Goal: Find contact information: Find contact information

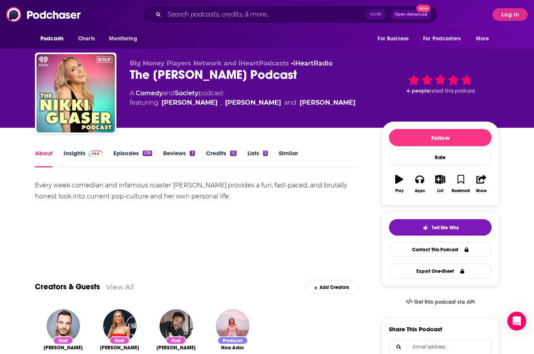
click at [84, 153] on link "Insights" at bounding box center [83, 159] width 39 height 18
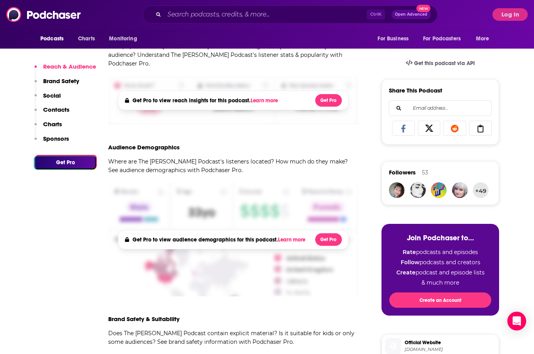
scroll to position [275, 0]
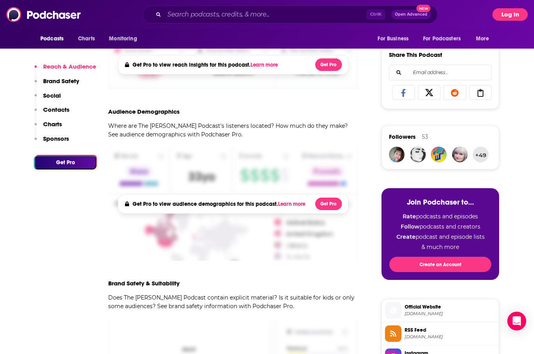
click at [509, 13] on button "Log In" at bounding box center [510, 14] width 35 height 13
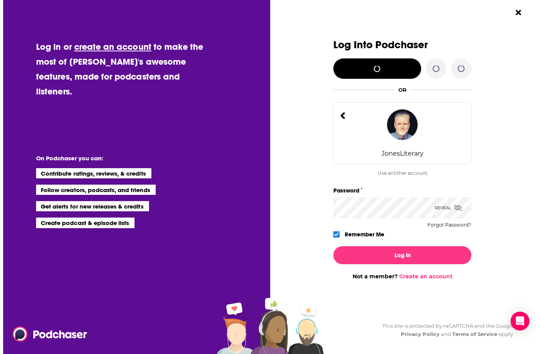
scroll to position [0, 0]
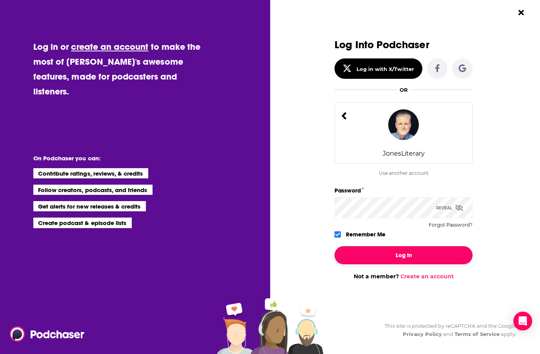
click at [414, 259] on button "Log In" at bounding box center [404, 255] width 138 height 18
click at [401, 253] on button "Log In" at bounding box center [404, 255] width 138 height 18
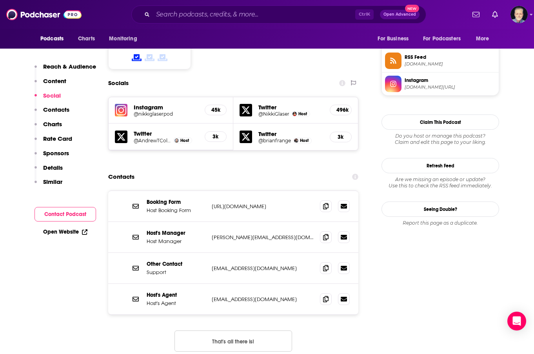
scroll to position [667, 0]
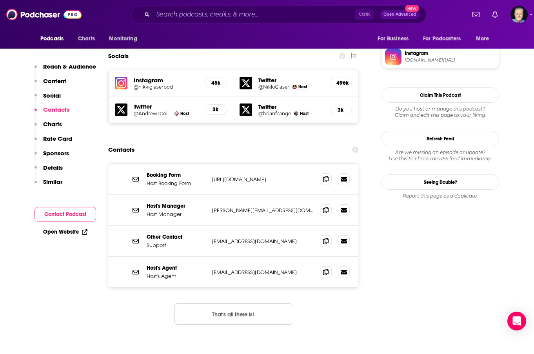
drag, startPoint x: 301, startPoint y: 143, endPoint x: 203, endPoint y: 144, distance: 97.7
click at [0, 0] on div "Booking Form Host Booking Form [URL][DOMAIN_NAME] [URL][DOMAIN_NAME]" at bounding box center [0, 0] width 0 height 0
copy div "[URL][DOMAIN_NAME]"
drag, startPoint x: 298, startPoint y: 144, endPoint x: 212, endPoint y: 146, distance: 86.4
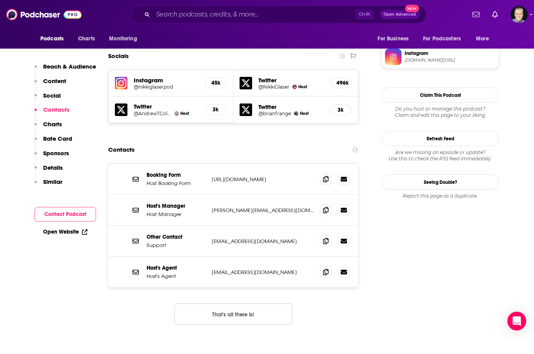
click at [212, 176] on p "[URL][DOMAIN_NAME]" at bounding box center [263, 179] width 102 height 7
copy p "[URL][DOMAIN_NAME]"
drag, startPoint x: 400, startPoint y: 279, endPoint x: 176, endPoint y: 149, distance: 259.2
